Goal: Navigation & Orientation: Go to known website

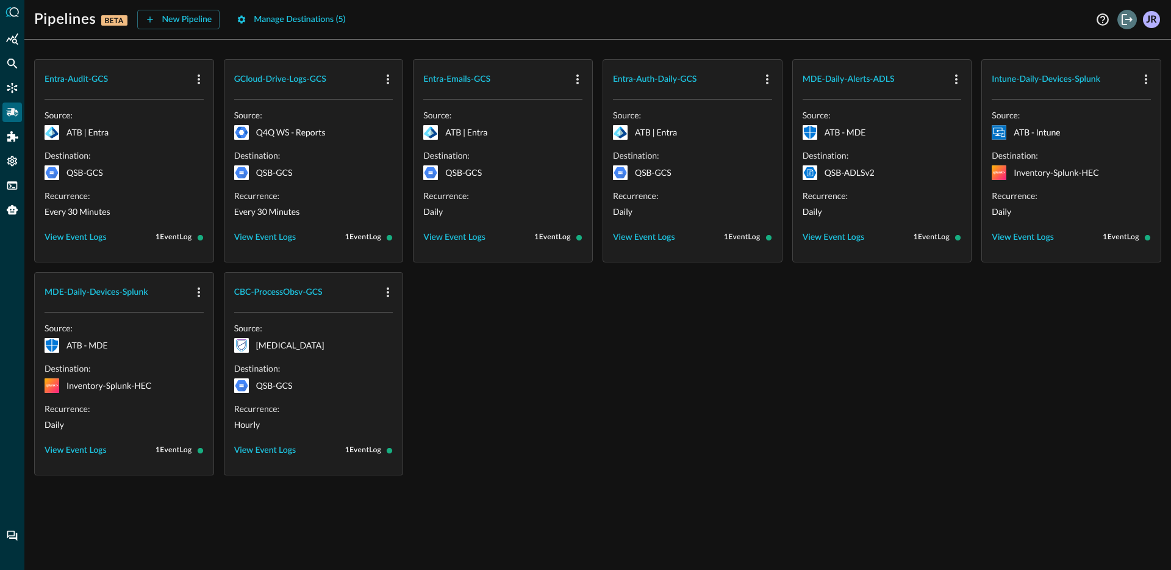
click at [1131, 20] on icon "Logout" at bounding box center [1127, 19] width 11 height 11
